Goal: Task Accomplishment & Management: Use online tool/utility

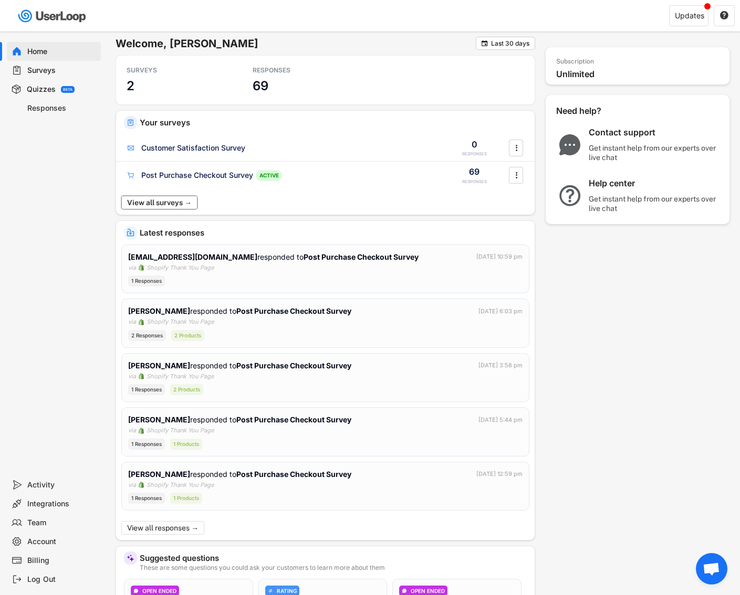
click at [162, 203] on button "View all surveys →" at bounding box center [159, 203] width 76 height 14
click at [46, 73] on div "Surveys" at bounding box center [61, 71] width 69 height 10
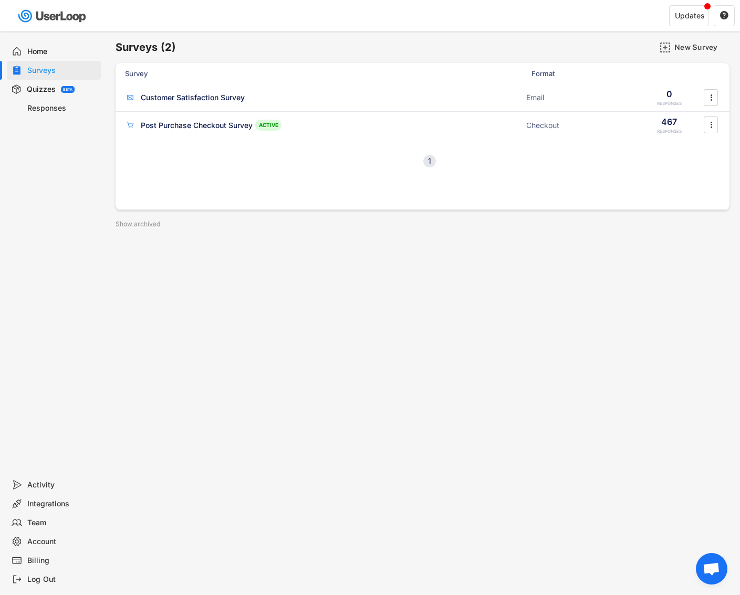
click at [50, 108] on div "Responses" at bounding box center [61, 108] width 69 height 10
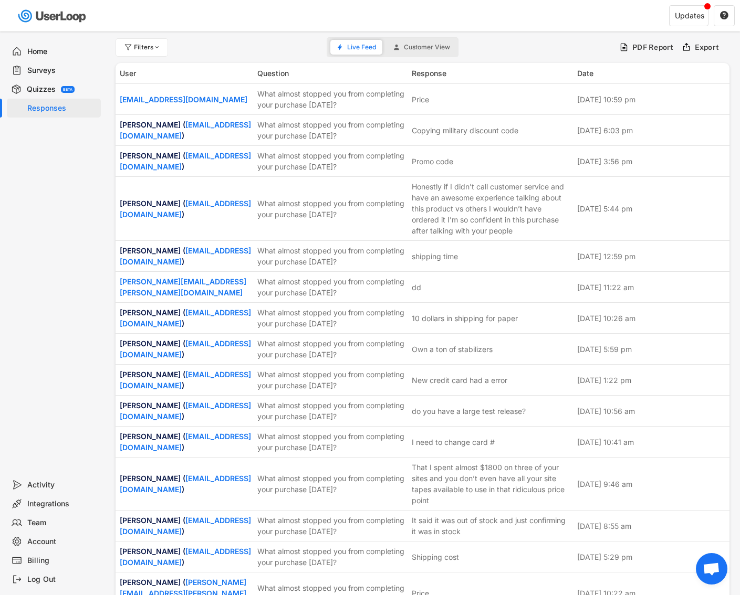
click at [37, 52] on div "Home" at bounding box center [61, 52] width 69 height 10
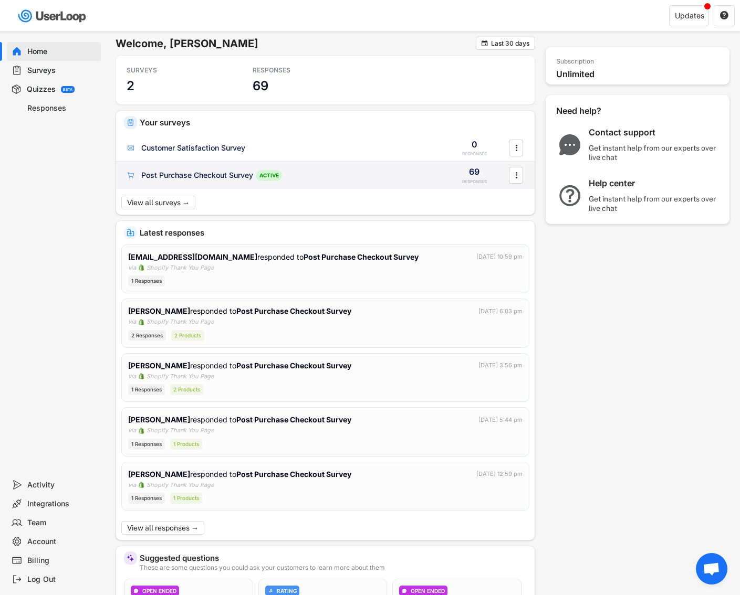
click at [211, 170] on div "Post Purchase Checkout Survey ACTIVE" at bounding box center [280, 175] width 311 height 11
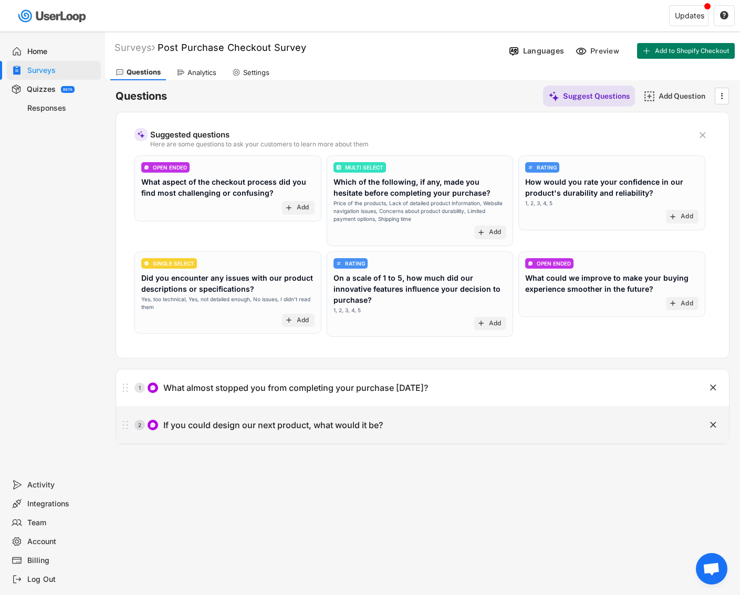
click at [354, 421] on div "If you could design our next product, what would it be?" at bounding box center [272, 425] width 219 height 11
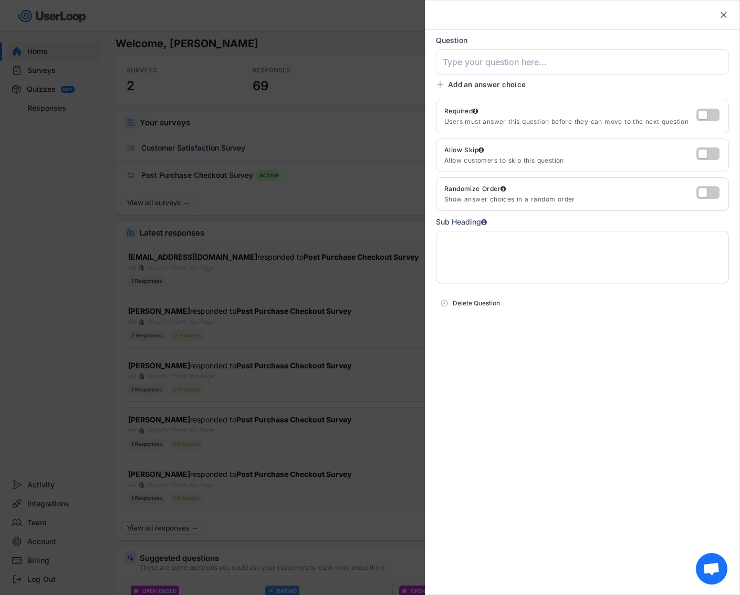
click at [717, 9] on div "" at bounding box center [582, 15] width 314 height 29
click at [719, 11] on icon "" at bounding box center [723, 15] width 10 height 10
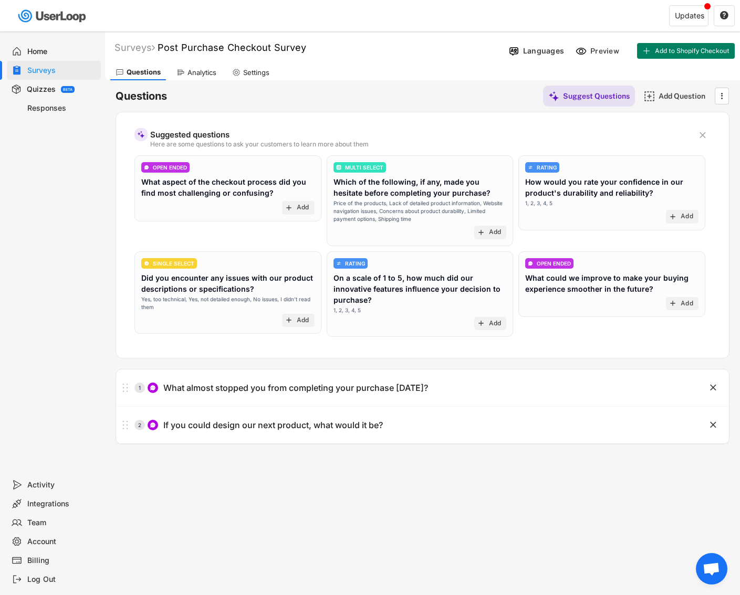
click at [204, 64] on div "Questions Analytics Settings" at bounding box center [422, 71] width 635 height 18
click at [204, 69] on div "Analytics" at bounding box center [201, 72] width 29 height 9
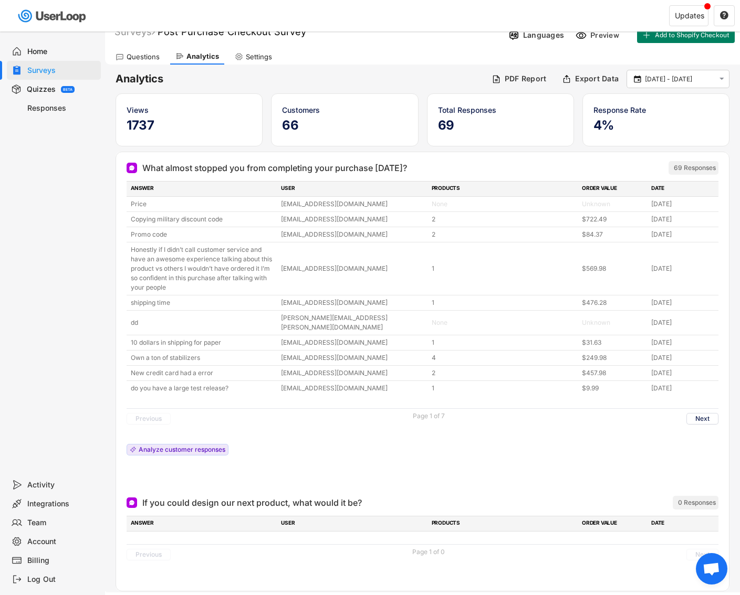
scroll to position [35, 0]
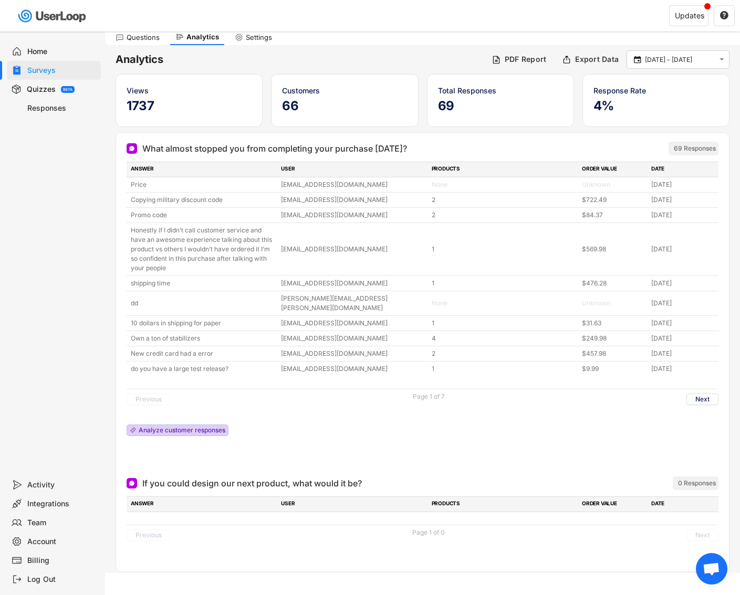
click at [179, 427] on div "Analyze customer responses" at bounding box center [182, 430] width 87 height 6
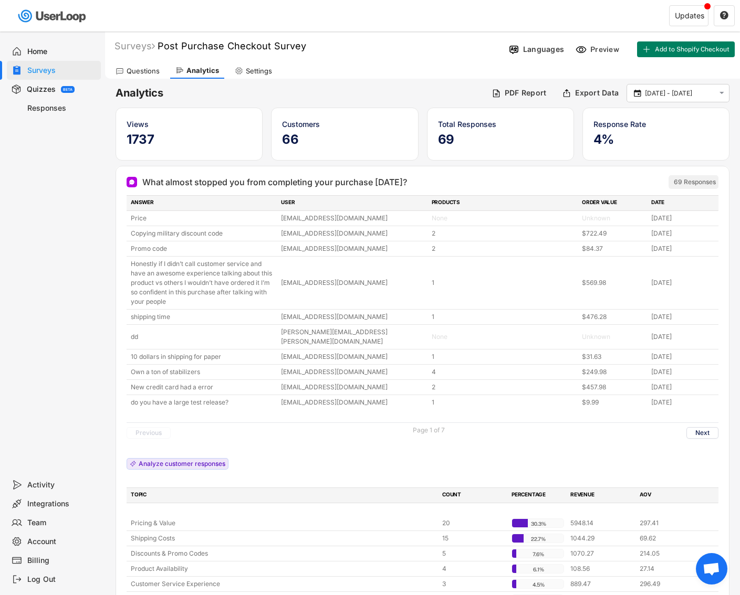
scroll to position [0, 0]
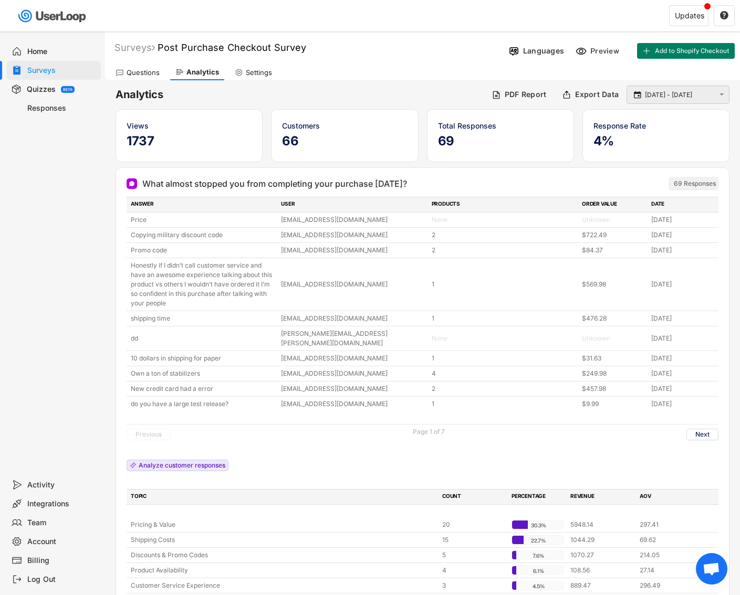
click at [670, 94] on input "[DATE] - [DATE]" at bounding box center [679, 95] width 69 height 10
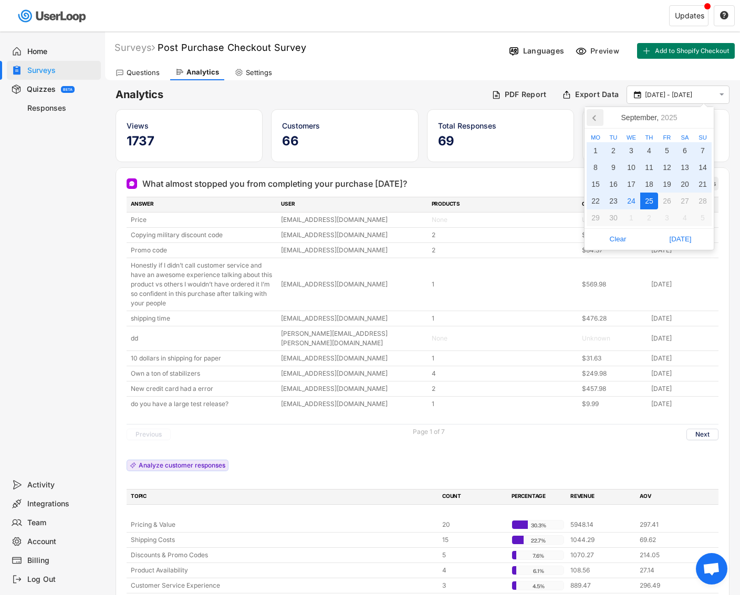
click at [598, 112] on icon at bounding box center [594, 117] width 17 height 17
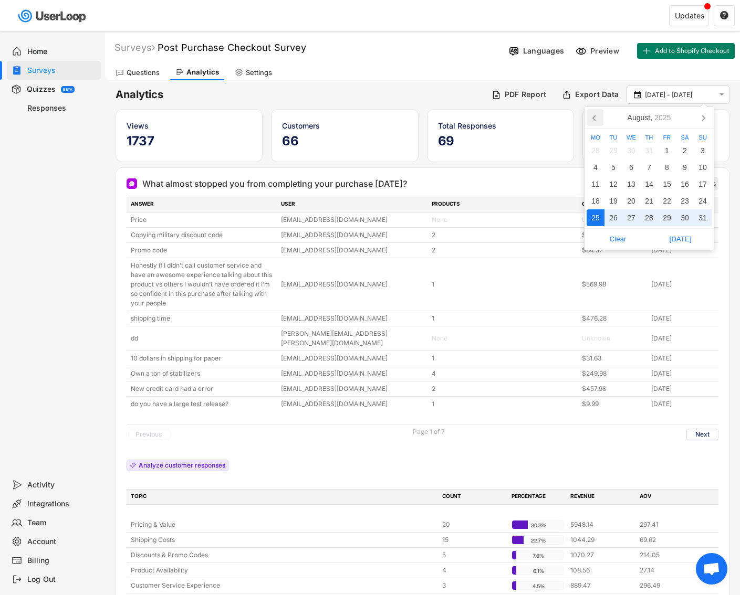
click at [598, 112] on icon at bounding box center [594, 117] width 17 height 17
click at [617, 148] on div "1" at bounding box center [613, 150] width 18 height 17
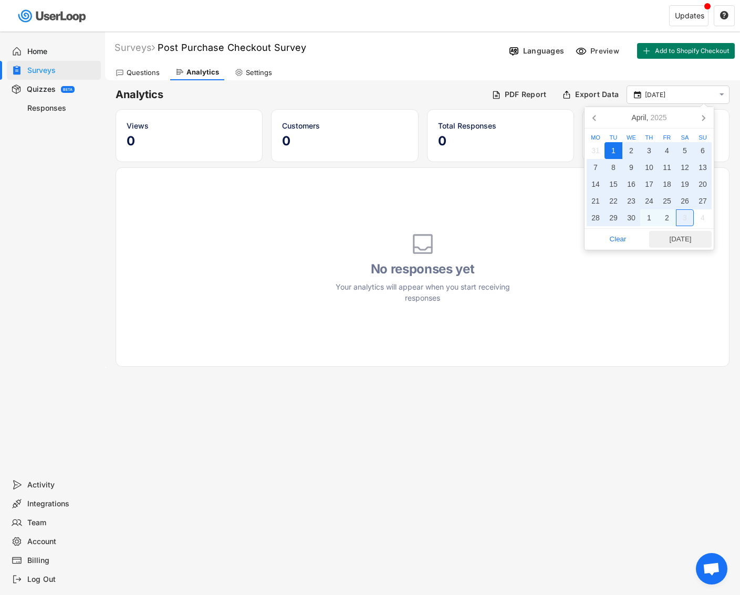
click at [678, 235] on span "[DATE]" at bounding box center [680, 239] width 56 height 16
type input "[DATE] - [DATE]"
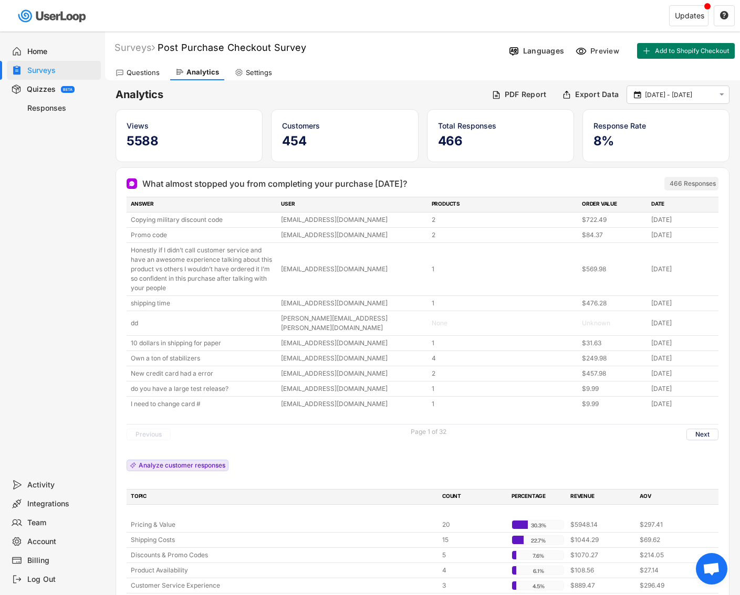
click at [445, 101] on div "Analytics PDF Report Export Data  [DATE] - [DATE] " at bounding box center [422, 95] width 614 height 18
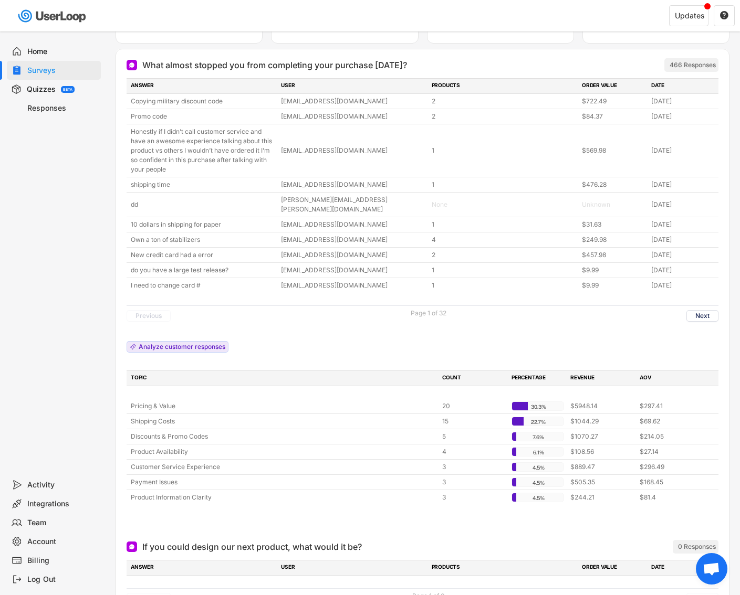
scroll to position [146, 0]
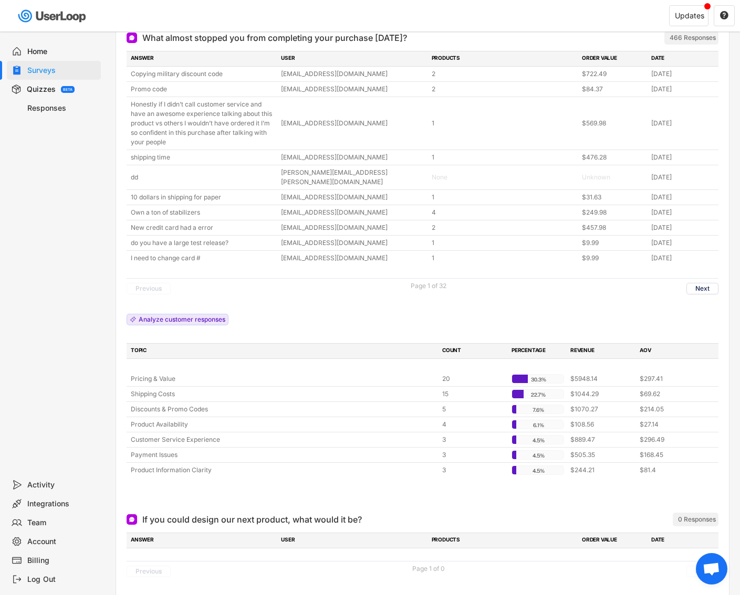
click at [182, 316] on div "ANSWER USER PRODUCTS ORDER VALUE DATE Copying military discount code [EMAIL_ADD…" at bounding box center [423, 264] width 592 height 427
click at [182, 314] on div "Analyze customer responses" at bounding box center [178, 320] width 102 height 12
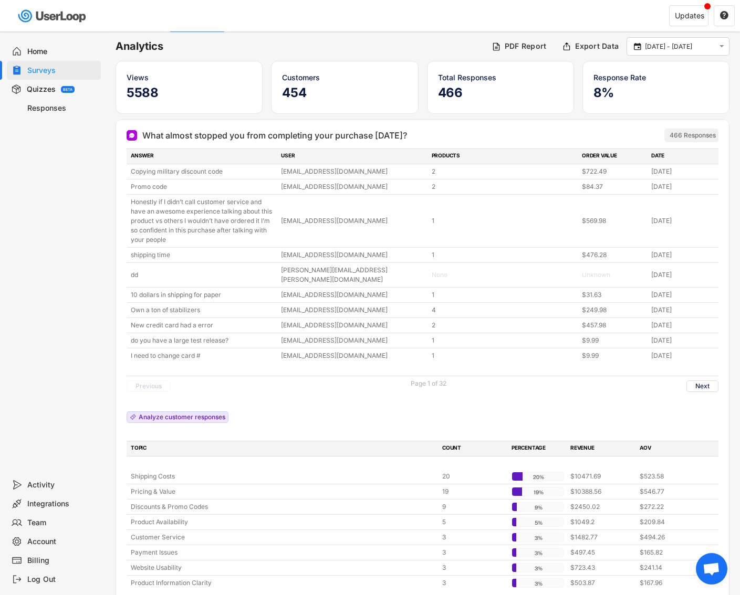
scroll to position [48, 0]
click at [254, 43] on h6 "Analytics" at bounding box center [299, 46] width 368 height 14
